Goal: Task Accomplishment & Management: Complete application form

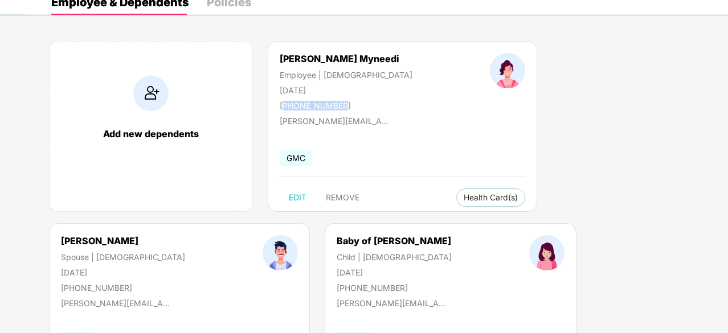
scroll to position [153, 0]
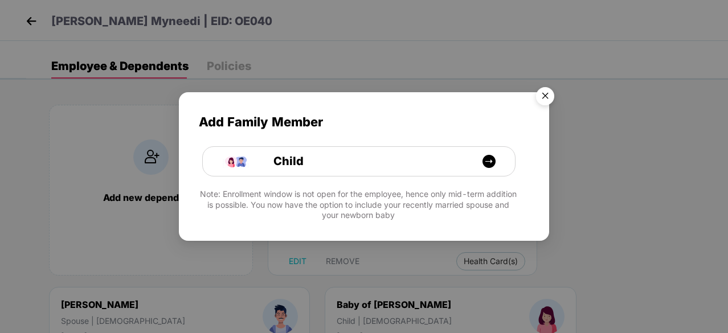
click at [547, 97] on img "Close" at bounding box center [545, 98] width 32 height 32
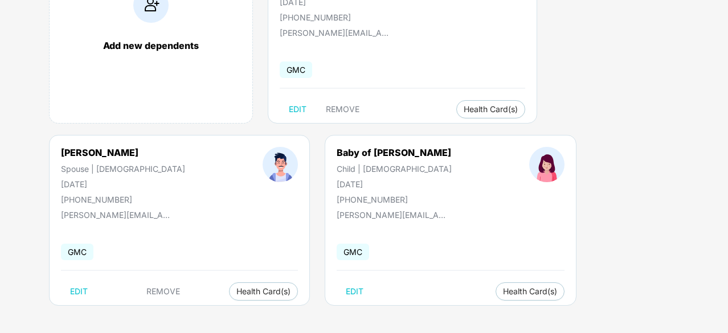
scroll to position [153, 0]
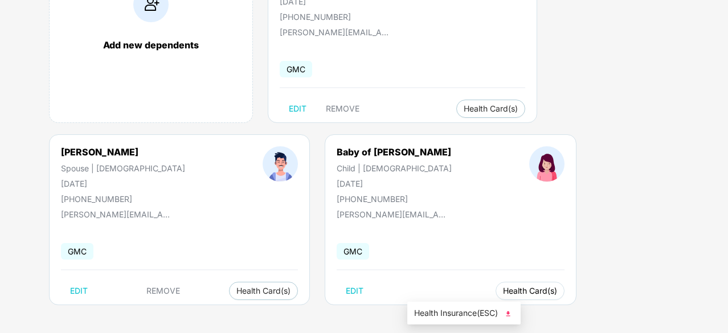
click at [503, 292] on span "Health Card(s)" at bounding box center [530, 291] width 54 height 6
click at [459, 316] on span "Health Insurance(ESC)" at bounding box center [464, 313] width 100 height 13
click at [509, 314] on img at bounding box center [508, 313] width 11 height 11
click at [382, 240] on div "GMC" at bounding box center [451, 252] width 228 height 24
click at [503, 291] on span "Health Card(s)" at bounding box center [530, 291] width 54 height 6
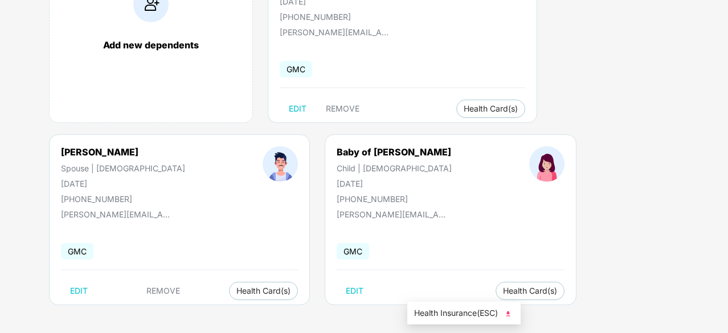
click at [511, 313] on img at bounding box center [508, 313] width 11 height 11
